Goal: Information Seeking & Learning: Learn about a topic

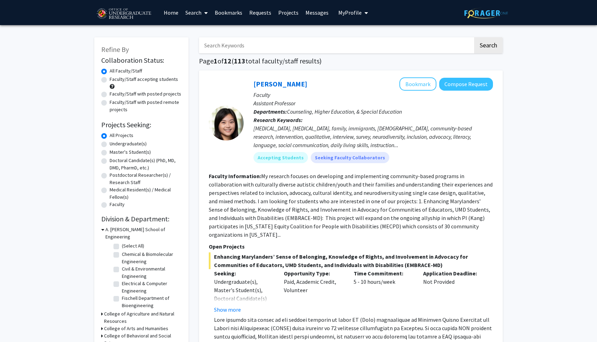
click at [193, 15] on link "Search" at bounding box center [196, 12] width 29 height 24
click at [204, 32] on span "Faculty/Staff" at bounding box center [207, 32] width 51 height 14
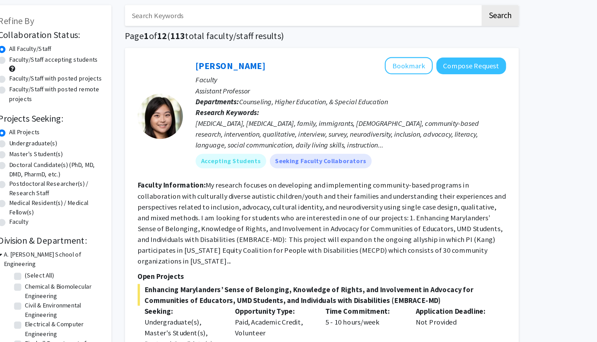
click at [398, 131] on div "[MEDICAL_DATA], [MEDICAL_DATA], family, immigrants, [DEMOGRAPHIC_DATA], communi…" at bounding box center [372, 136] width 239 height 25
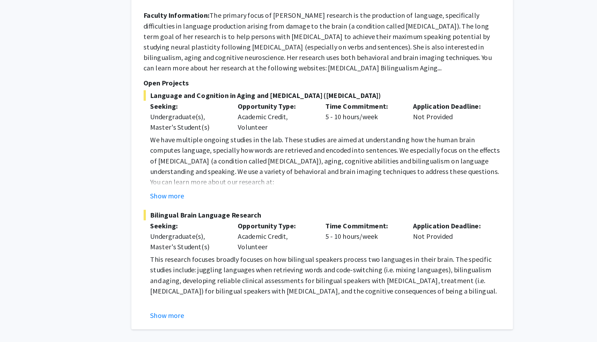
scroll to position [3200, 0]
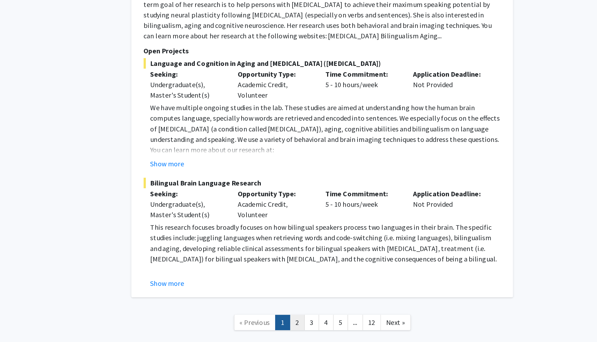
click at [333, 321] on link "2" at bounding box center [331, 327] width 12 height 12
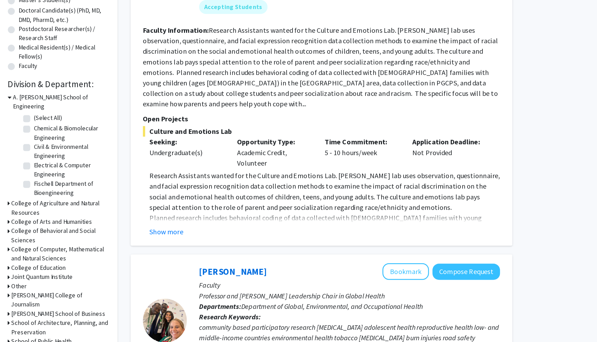
scroll to position [84, 0]
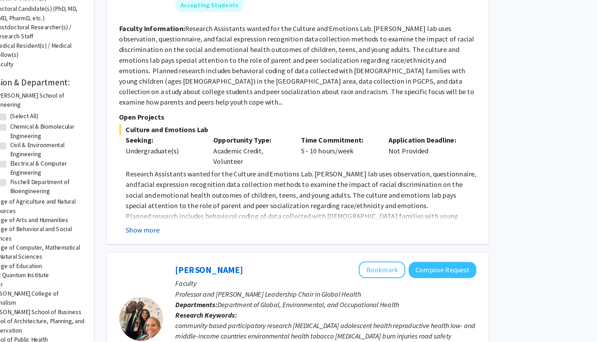
click at [224, 249] on button "Show more" at bounding box center [227, 253] width 27 height 8
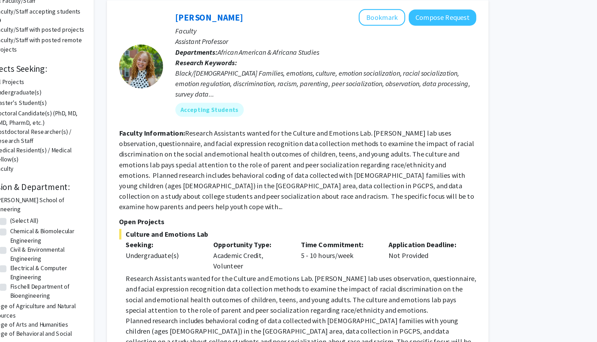
scroll to position [59, 0]
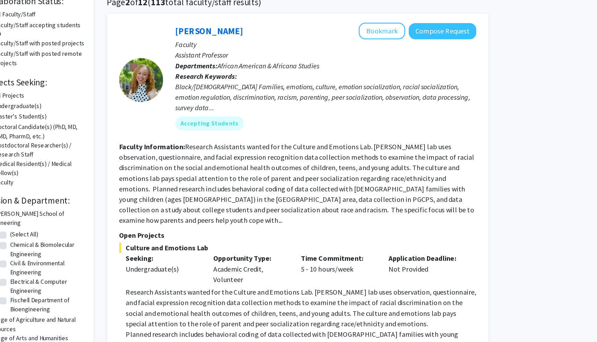
click at [410, 31] on p "Faculty" at bounding box center [372, 35] width 239 height 8
click at [411, 19] on button "Bookmark" at bounding box center [417, 24] width 37 height 13
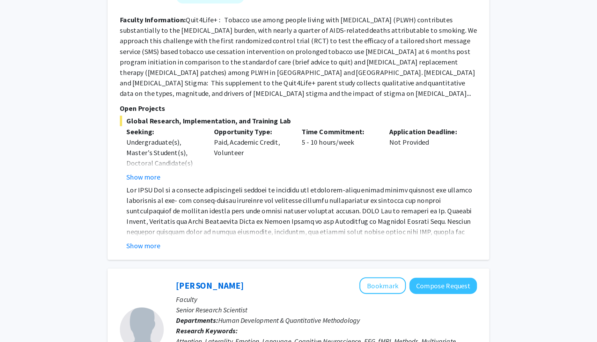
scroll to position [436, 0]
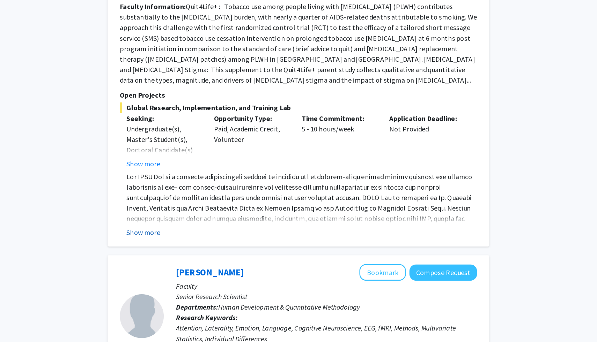
click at [234, 251] on button "Show more" at bounding box center [227, 255] width 27 height 8
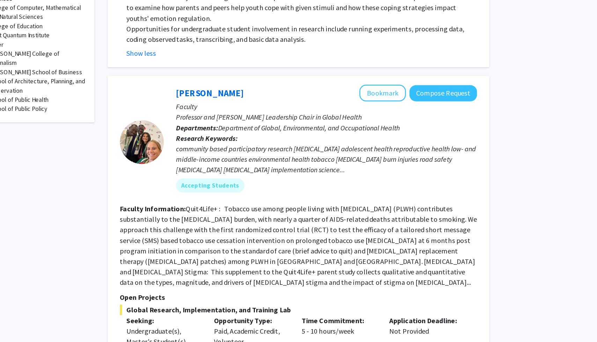
scroll to position [317, 0]
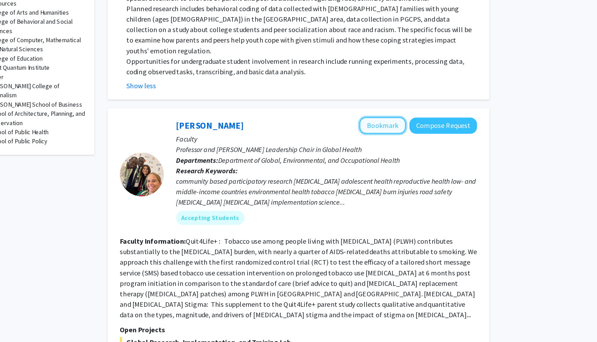
click at [421, 95] on button "Bookmark" at bounding box center [417, 101] width 37 height 13
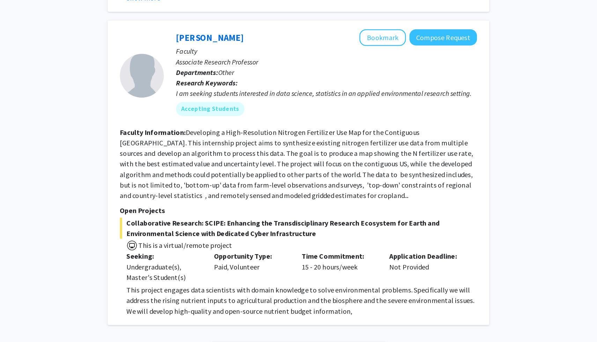
scroll to position [2453, 0]
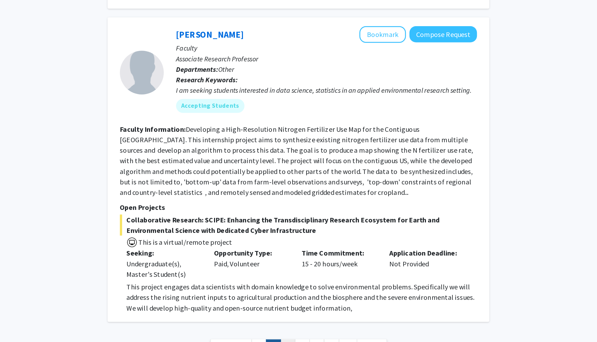
click at [343, 340] on link "3" at bounding box center [342, 346] width 12 height 12
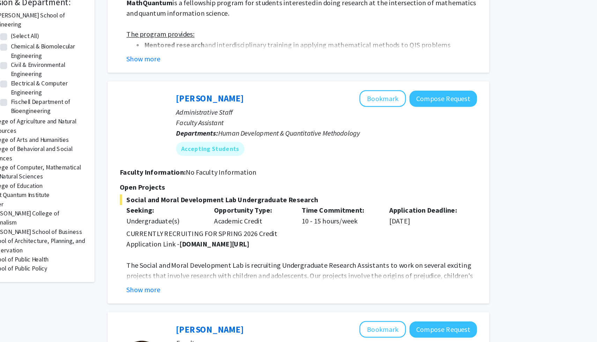
scroll to position [151, 0]
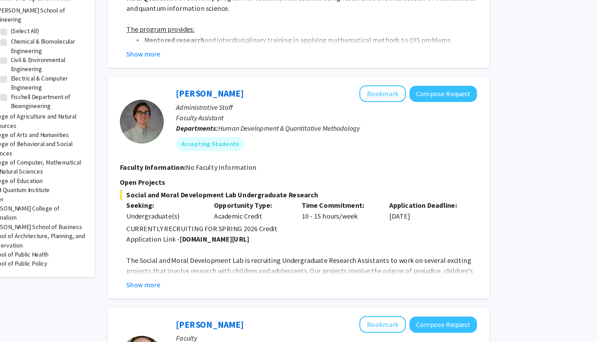
click at [229, 291] on fg-read-more "CURRENTLY RECRUITING FOR SPRING 2026 Credit Application Link - [DOMAIN_NAME][UR…" at bounding box center [351, 274] width 284 height 53
click at [231, 296] on button "Show more" at bounding box center [227, 296] width 27 height 8
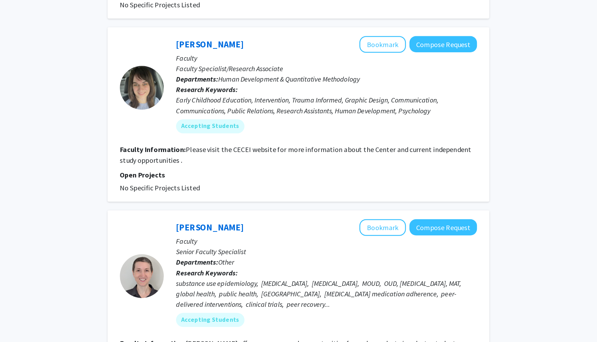
scroll to position [1402, 0]
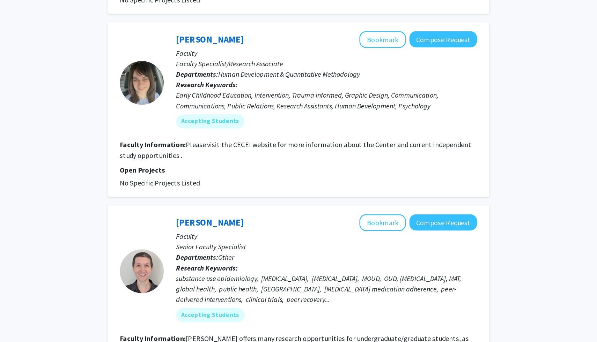
click at [298, 184] on fg-read-more "Please visit the CECEI website for more information about the Center and curren…" at bounding box center [348, 188] width 279 height 15
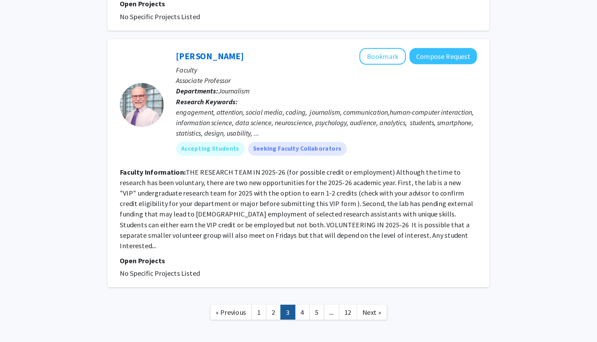
scroll to position [1722, 0]
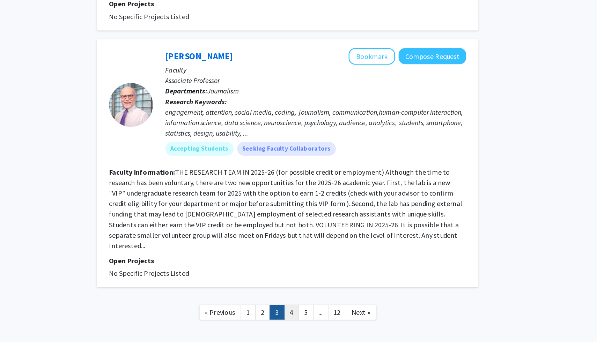
click at [354, 313] on link "4" at bounding box center [354, 319] width 12 height 12
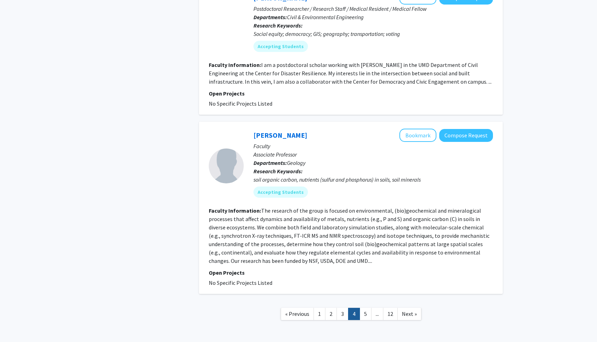
scroll to position [1501, 0]
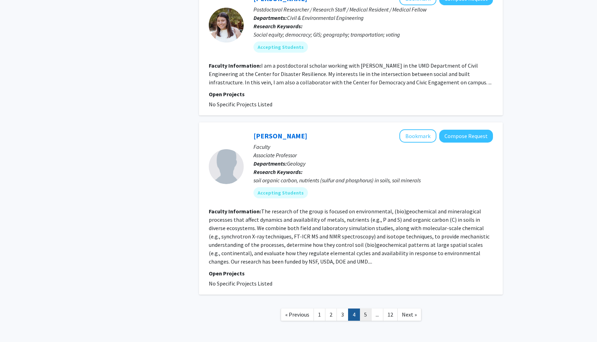
click at [365, 309] on link "5" at bounding box center [365, 315] width 12 height 12
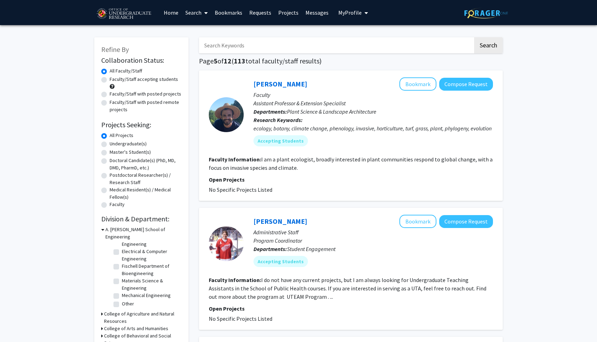
click at [227, 47] on input "Search Keywords" at bounding box center [336, 45] width 274 height 16
type input "health"
click at [474, 37] on button "Search" at bounding box center [488, 45] width 29 height 16
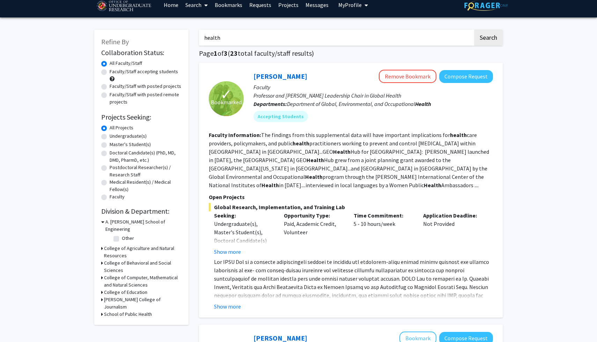
scroll to position [8, 0]
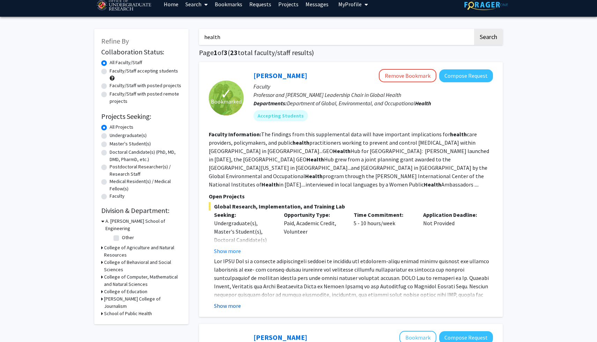
click at [235, 302] on button "Show more" at bounding box center [227, 306] width 27 height 8
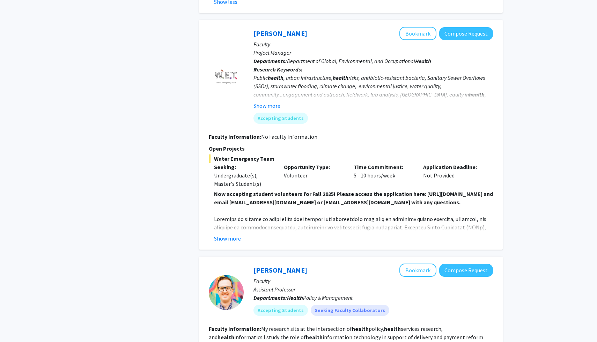
scroll to position [379, 0]
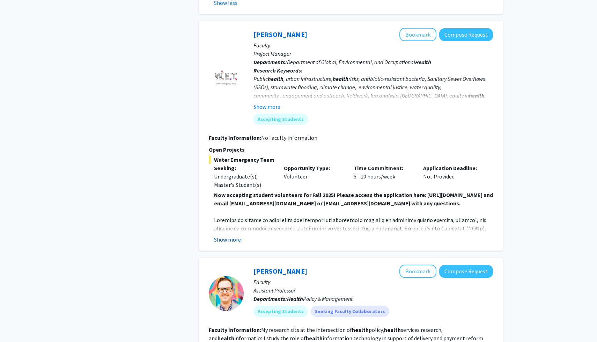
click at [233, 236] on button "Show more" at bounding box center [227, 240] width 27 height 8
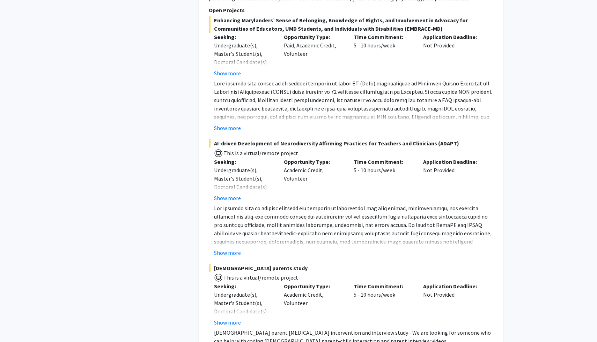
scroll to position [2128, 0]
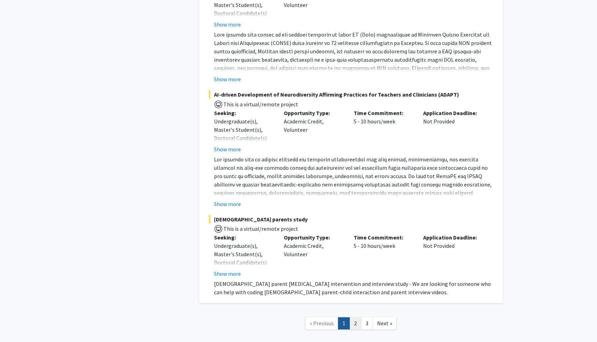
click at [354, 318] on link "2" at bounding box center [355, 324] width 12 height 12
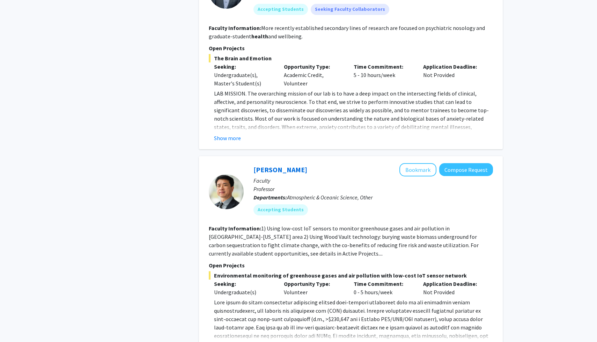
scroll to position [1518, 0]
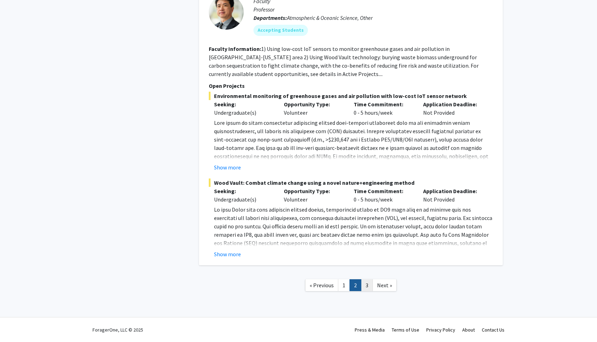
click at [366, 283] on link "3" at bounding box center [367, 285] width 12 height 12
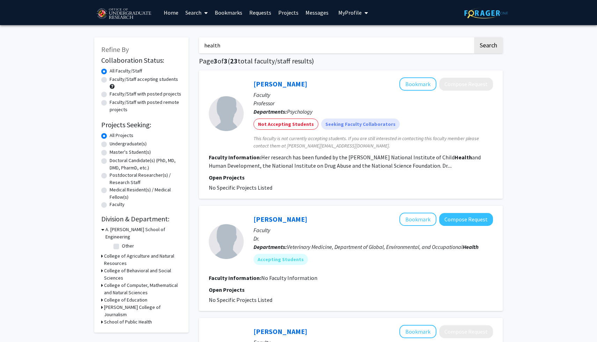
click at [350, 14] on span "My Profile" at bounding box center [349, 12] width 23 height 7
